Goal: Understand process/instructions

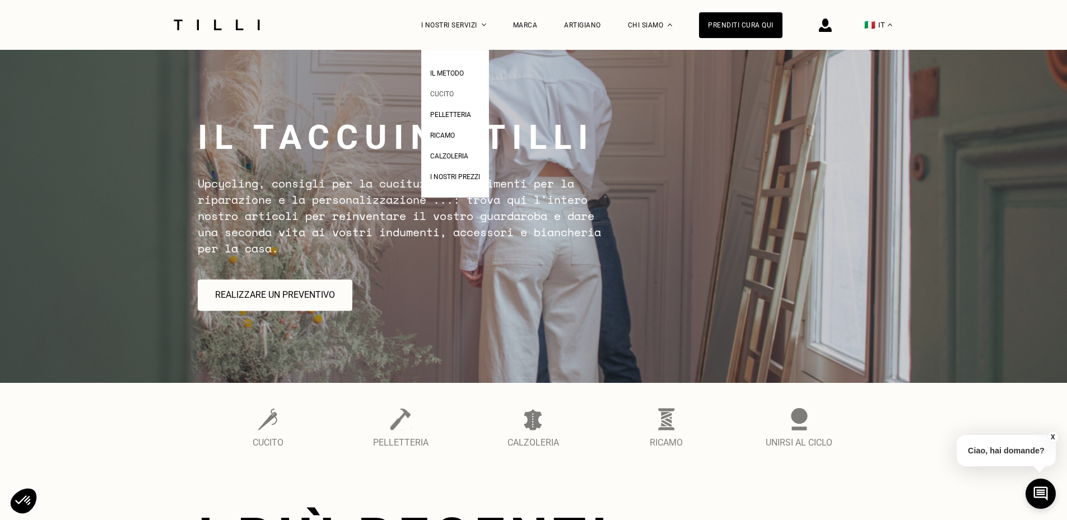
click at [454, 98] on span "Cucito" at bounding box center [442, 94] width 24 height 8
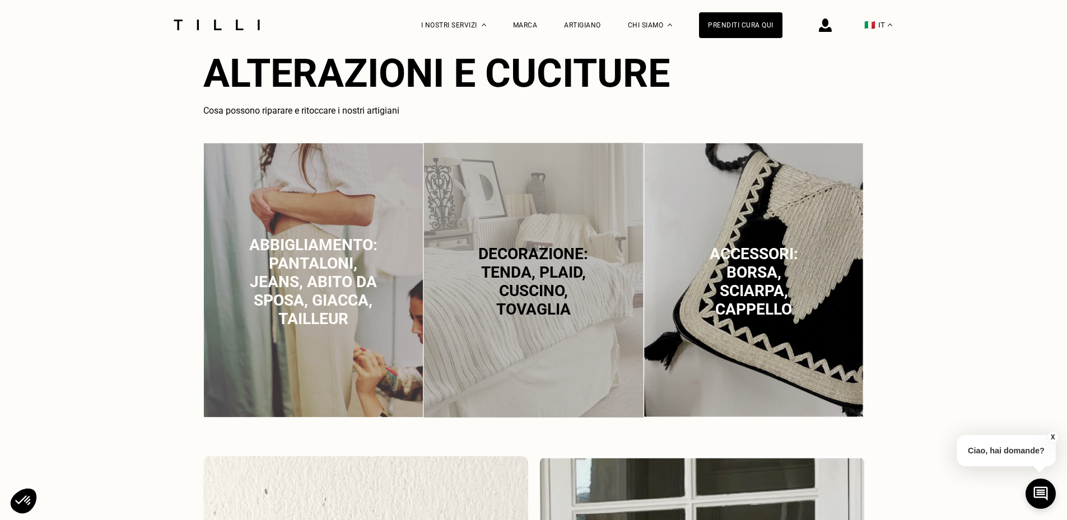
scroll to position [728, 0]
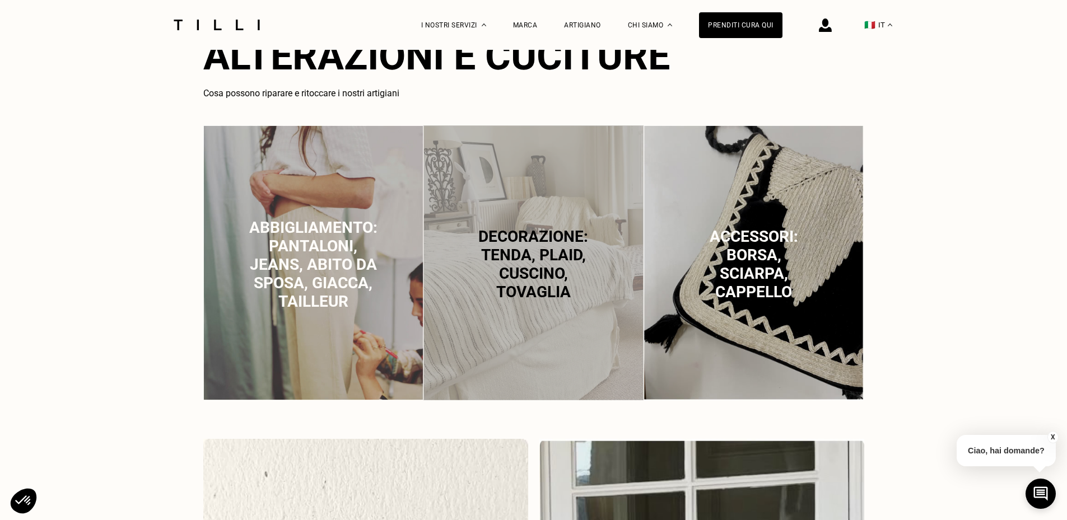
click at [300, 277] on span "Abbigliamento: pantaloni, jeans, abito da sposa, giacca, tailleur" at bounding box center [313, 264] width 128 height 92
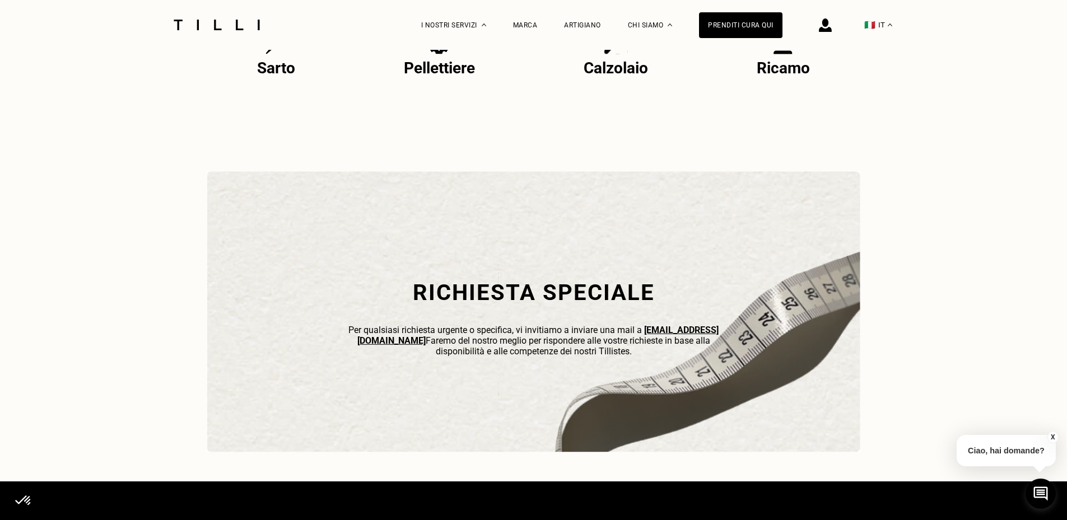
scroll to position [2526, 0]
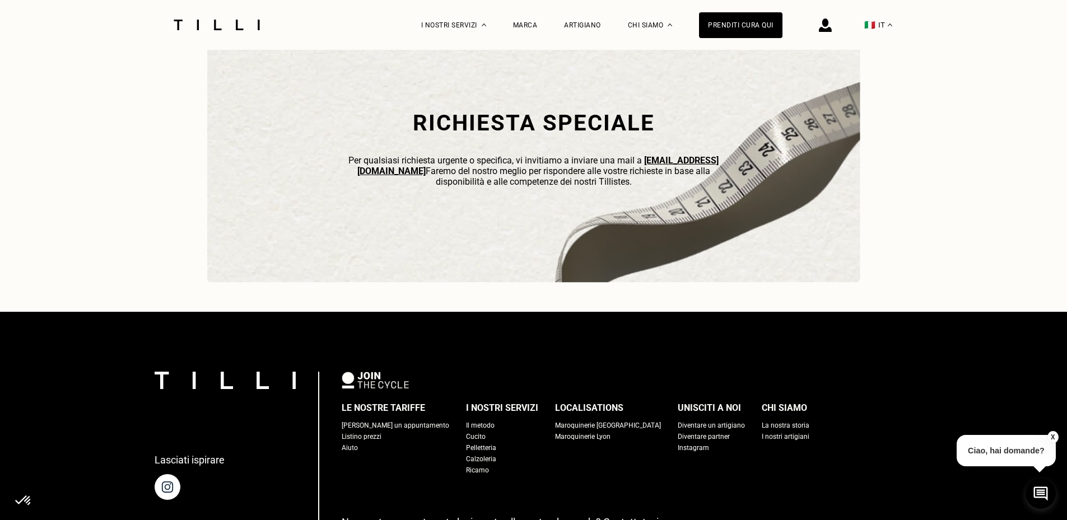
click at [474, 431] on div "Il metodo" at bounding box center [480, 425] width 29 height 11
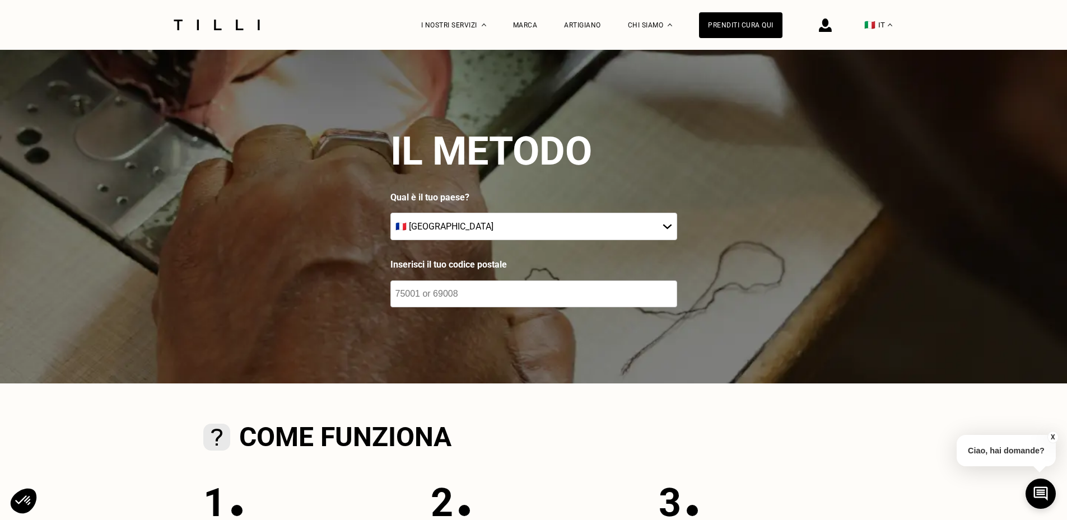
click at [498, 229] on select "🇦🇹 [GEOGRAPHIC_DATA] 🇧🇪 [GEOGRAPHIC_DATA] 🇧🇬 [GEOGRAPHIC_DATA] 🇨🇾 [MEDICAL_DATA…" at bounding box center [533, 226] width 287 height 27
select select "IT"
click at [394, 214] on select "🇦🇹 [GEOGRAPHIC_DATA] 🇧🇪 [GEOGRAPHIC_DATA] 🇧🇬 [GEOGRAPHIC_DATA] 🇨🇾 [MEDICAL_DATA…" at bounding box center [533, 226] width 287 height 27
click at [465, 301] on input "number" at bounding box center [533, 294] width 287 height 27
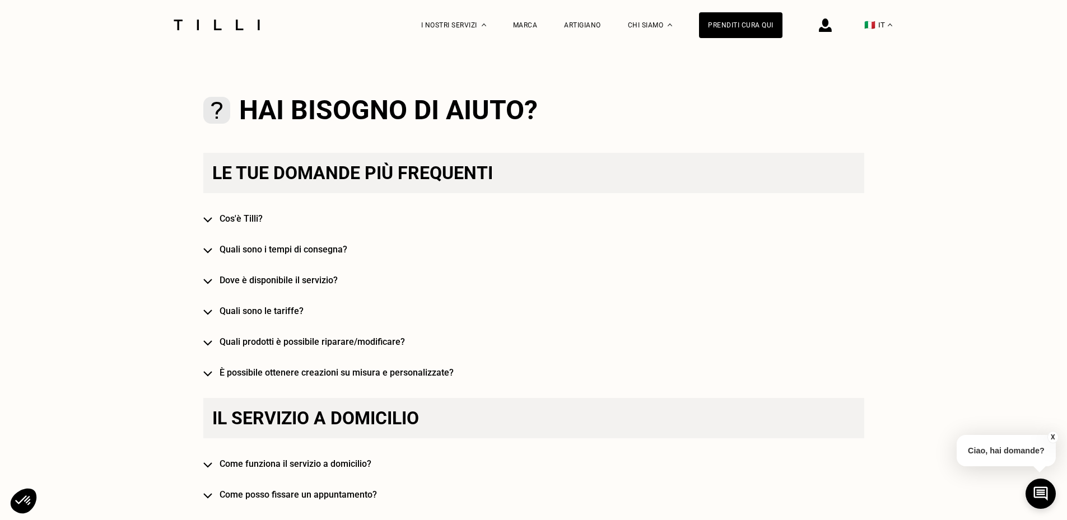
scroll to position [786, 0]
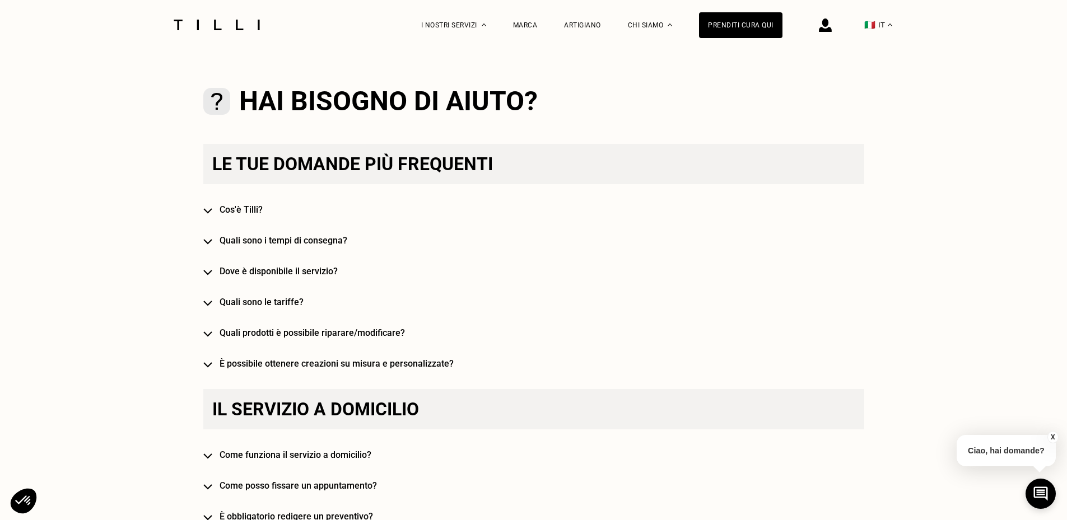
type input "46100"
click at [266, 246] on h4 "Quali sono i tempi di consegna?" at bounding box center [550, 240] width 661 height 11
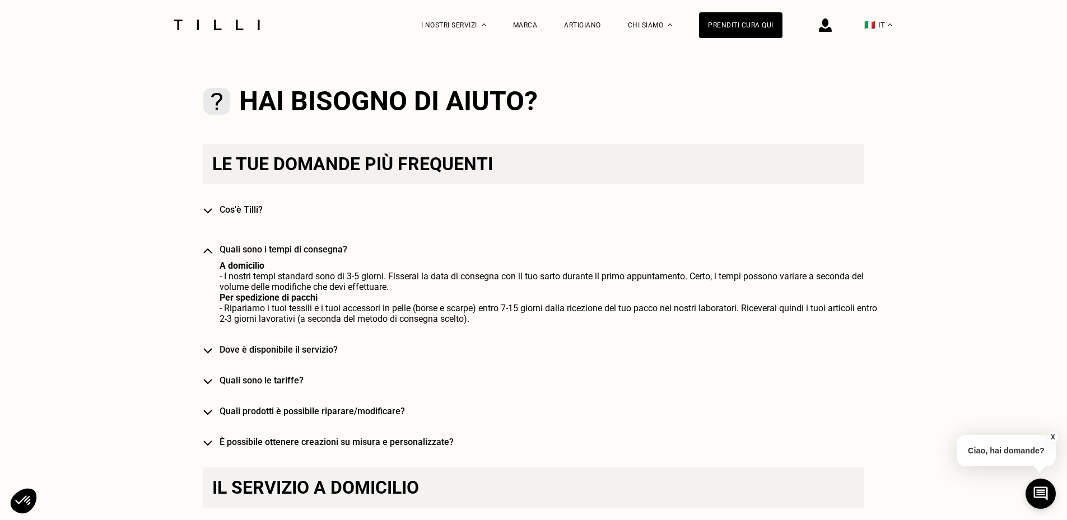
click at [266, 248] on h4 "Quali sono i tempi di consegna?" at bounding box center [550, 249] width 661 height 11
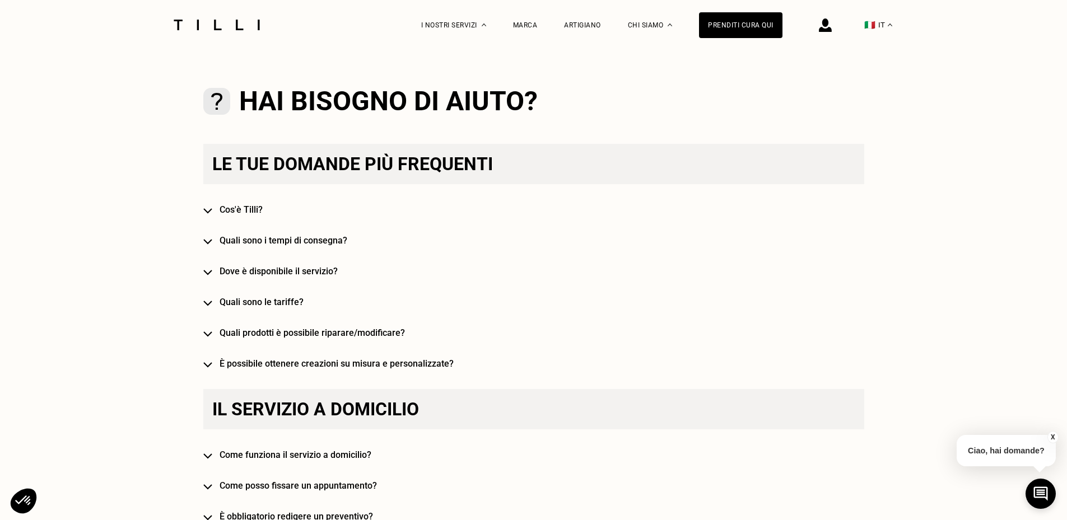
click at [263, 275] on h4 "Dove è disponibile il servizio?" at bounding box center [550, 271] width 661 height 11
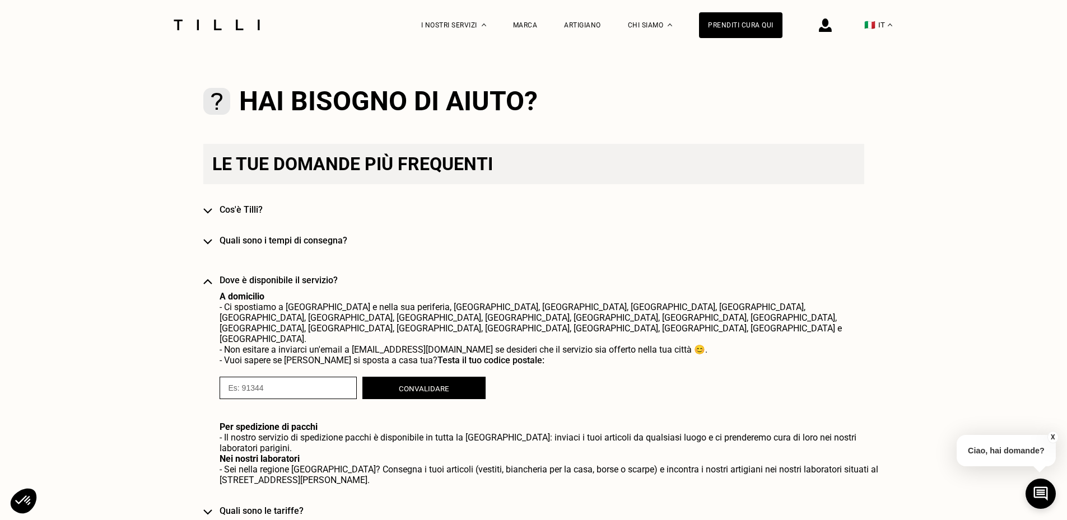
click at [263, 275] on div "Le tue domande più frequenti Cos'è Tilli? Quali sono i tempi di consegna? Dove …" at bounding box center [533, 361] width 661 height 434
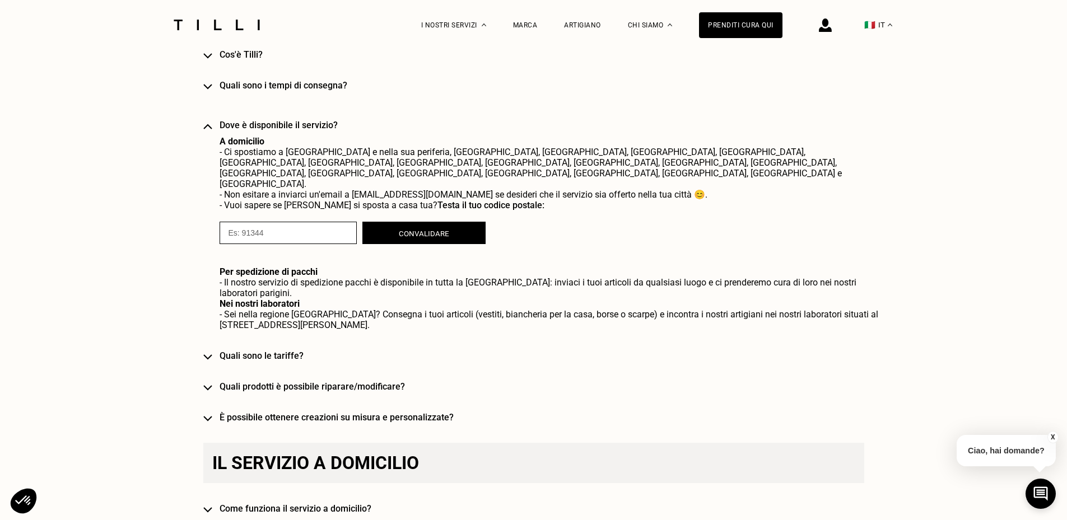
scroll to position [1010, 0]
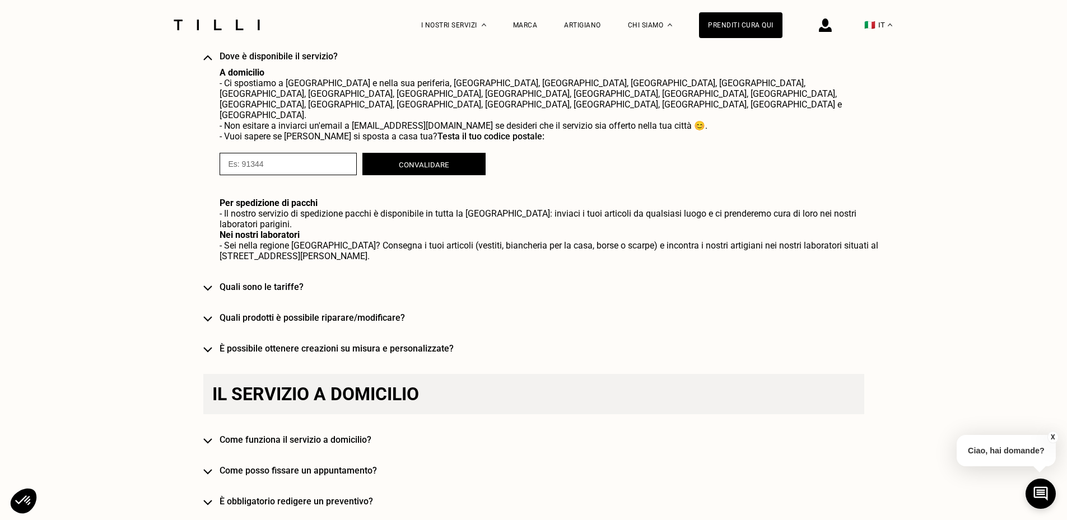
click at [330, 312] on h4 "Quali prodotti è possibile riparare/modificare?" at bounding box center [550, 317] width 661 height 11
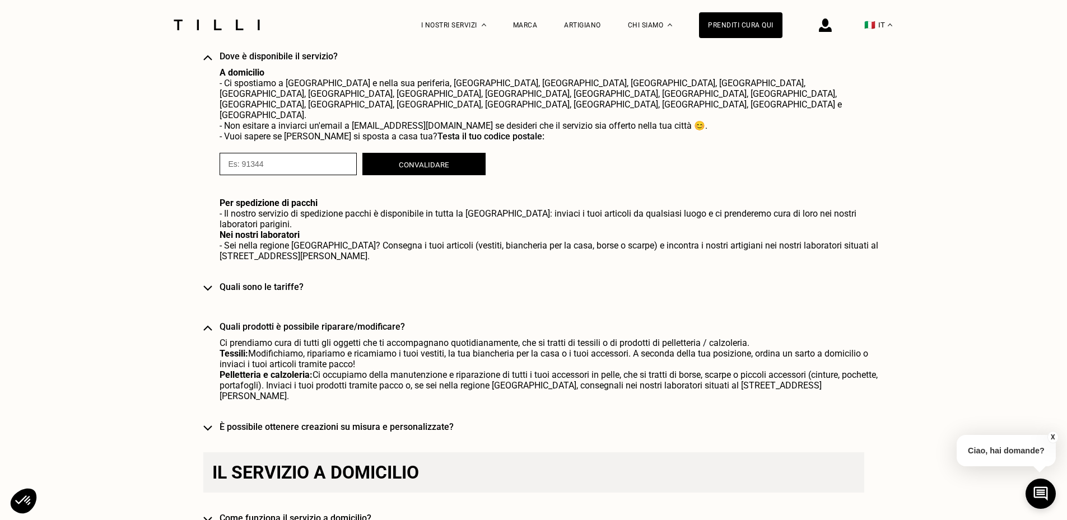
click at [330, 289] on div "Le tue domande più frequenti Cos'è Tilli? Quali sono i tempi di consegna? Dove …" at bounding box center [533, 176] width 661 height 512
click at [209, 325] on img at bounding box center [207, 328] width 9 height 6
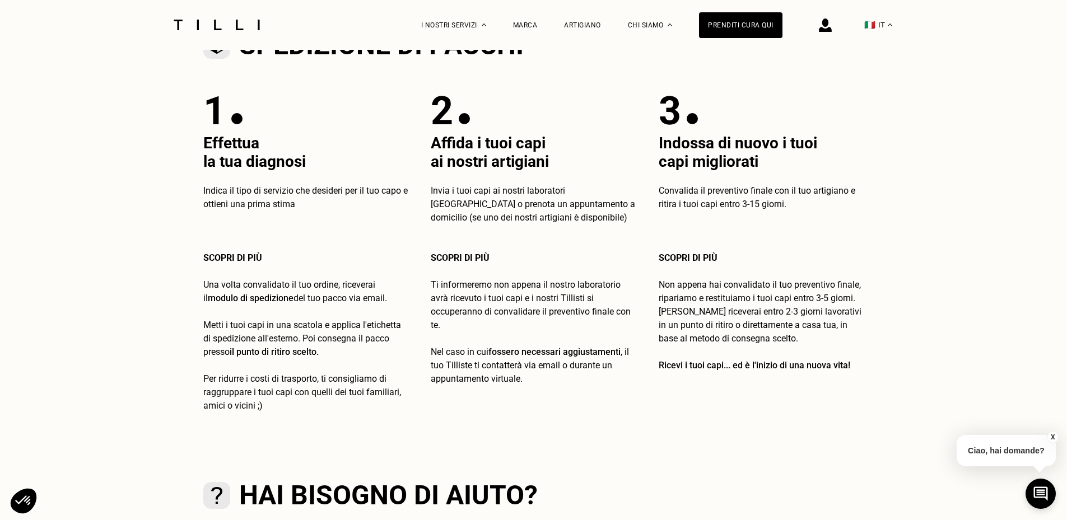
scroll to position [728, 0]
